Goal: Information Seeking & Learning: Learn about a topic

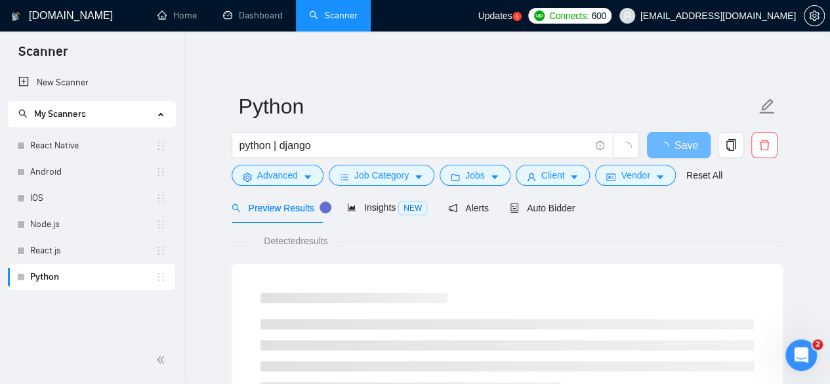
click at [512, 17] on span "Updates" at bounding box center [495, 16] width 34 height 11
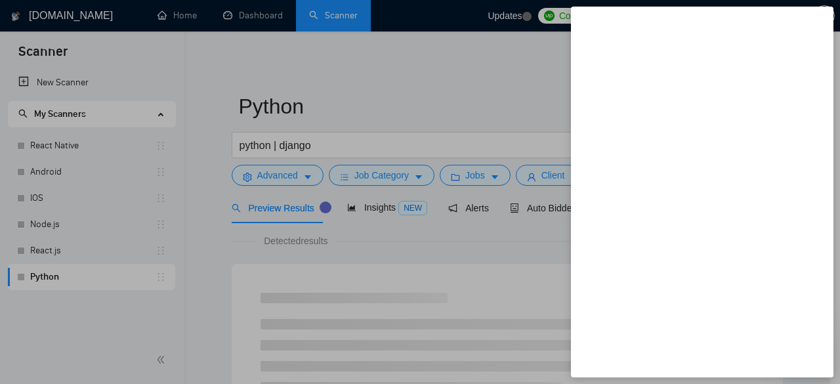
click at [463, 79] on div at bounding box center [420, 192] width 840 height 384
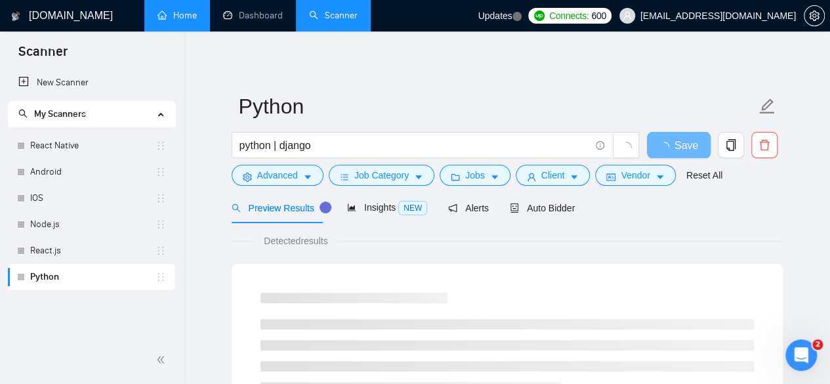
click at [184, 10] on link "Home" at bounding box center [177, 15] width 39 height 11
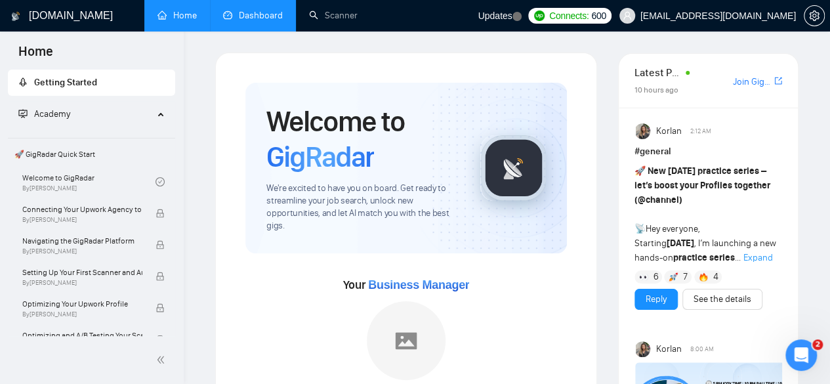
click at [264, 10] on link "Dashboard" at bounding box center [253, 15] width 60 height 11
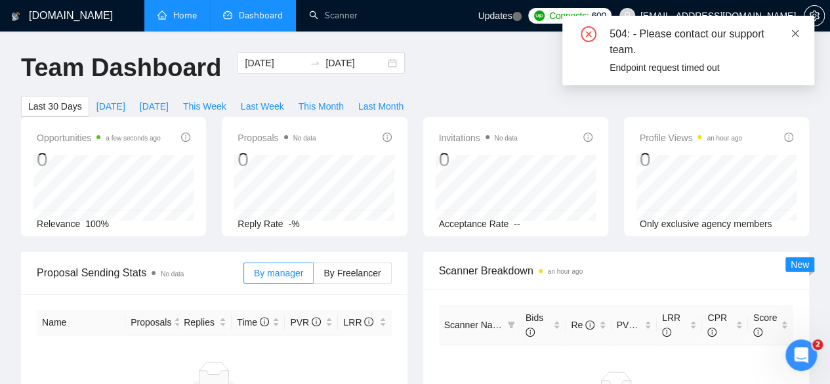
click at [792, 33] on icon "close" at bounding box center [795, 33] width 9 height 9
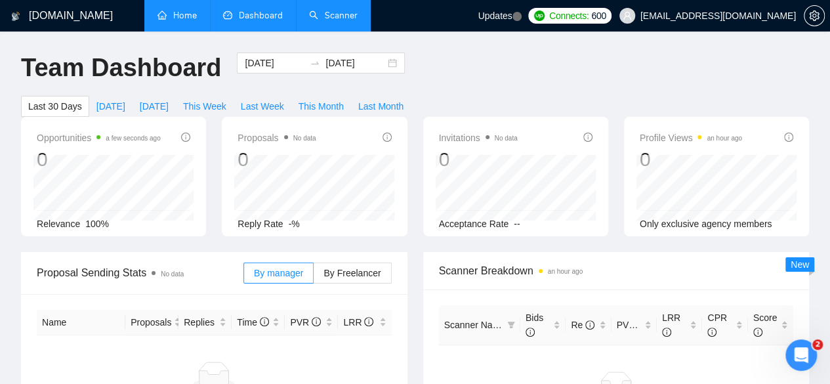
click at [331, 21] on link "Scanner" at bounding box center [333, 15] width 49 height 11
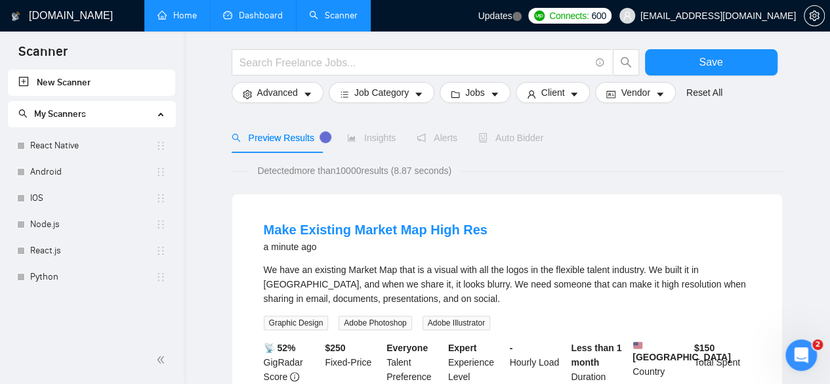
scroll to position [14, 0]
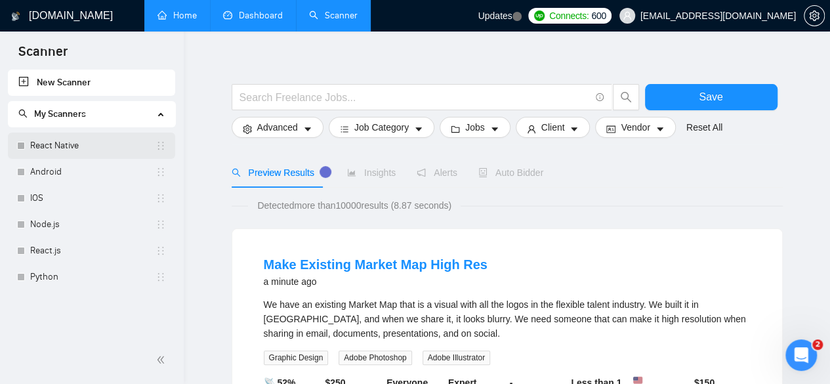
click at [79, 142] on link "React Native" at bounding box center [92, 146] width 125 height 26
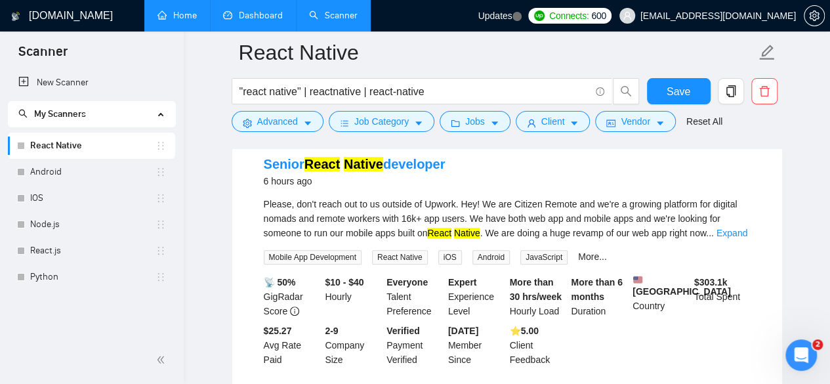
scroll to position [130, 0]
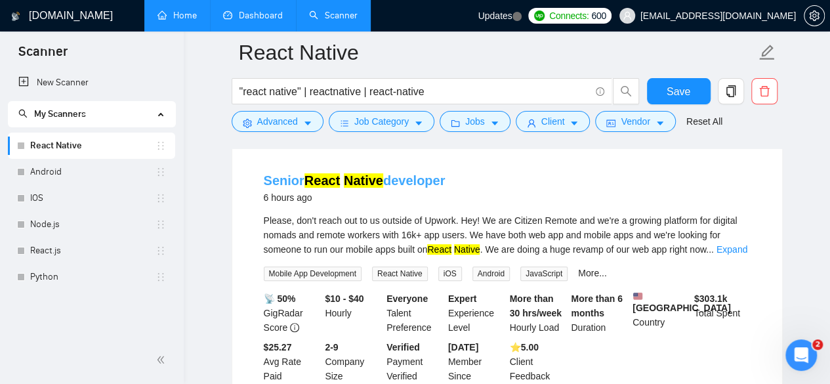
click at [430, 182] on link "Senior React [DEMOGRAPHIC_DATA] developer" at bounding box center [355, 180] width 182 height 14
click at [729, 249] on link "Expand" at bounding box center [732, 249] width 31 height 11
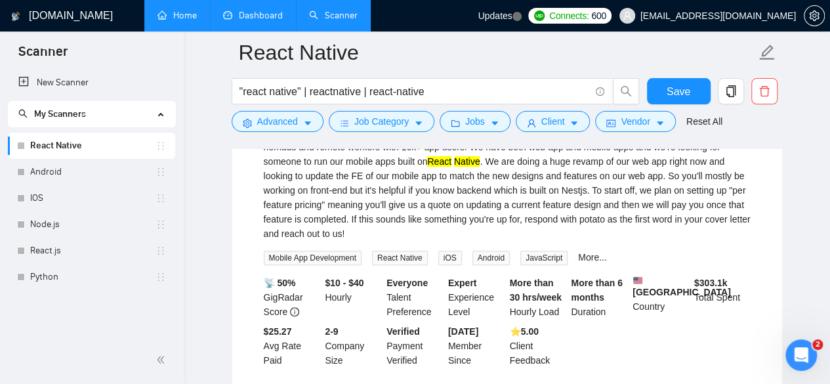
scroll to position [235, 0]
